Goal: Navigation & Orientation: Find specific page/section

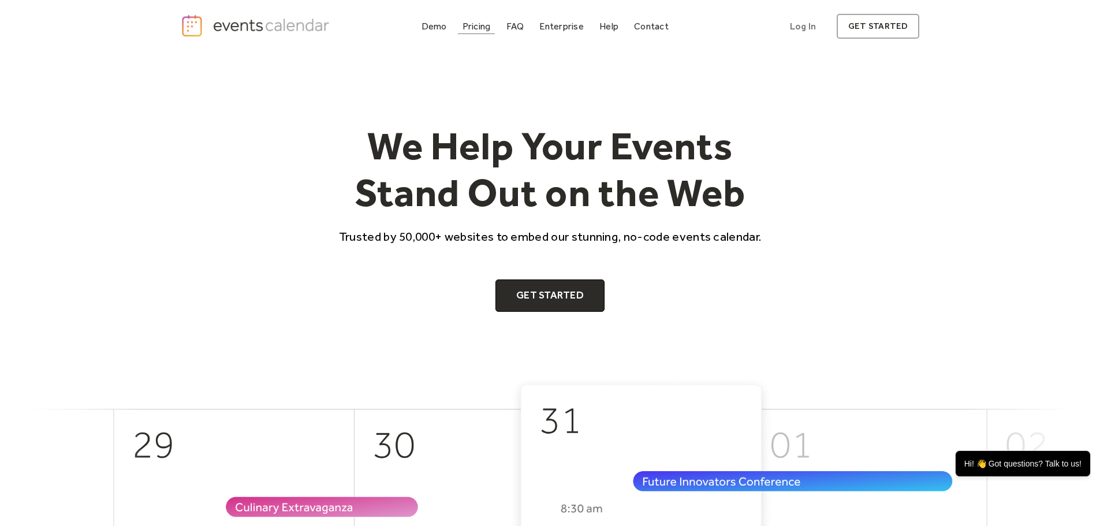
click at [480, 29] on div "Pricing" at bounding box center [477, 26] width 28 height 6
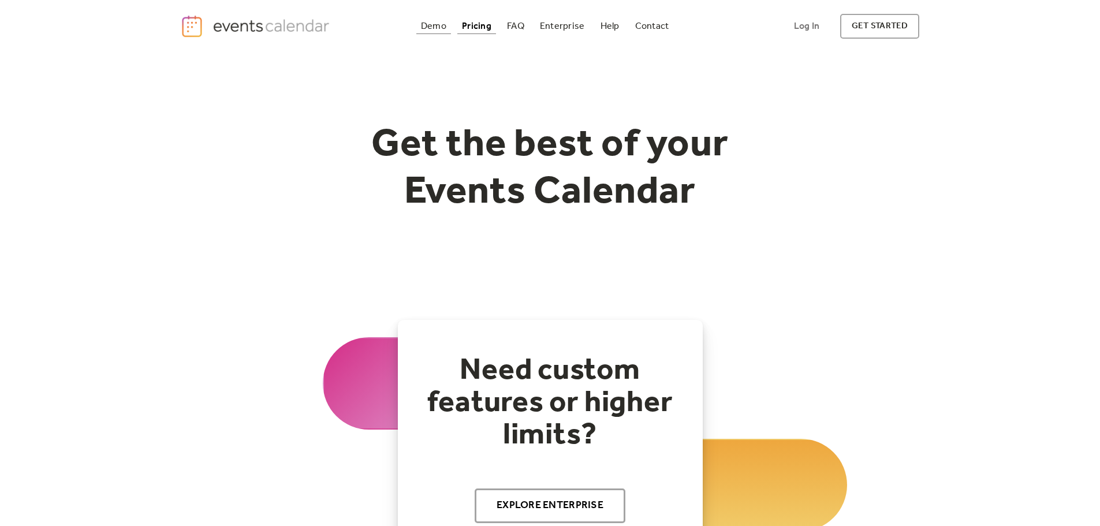
click at [433, 29] on div "Demo" at bounding box center [433, 26] width 25 height 6
